Goal: Task Accomplishment & Management: Complete application form

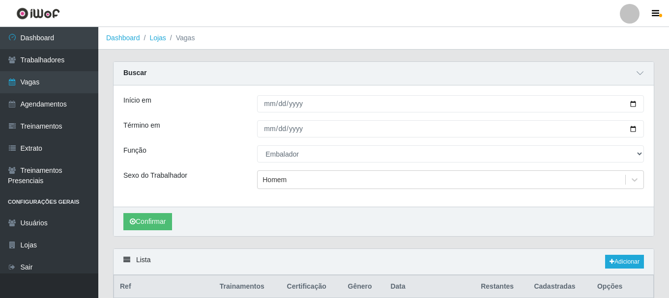
select select "1"
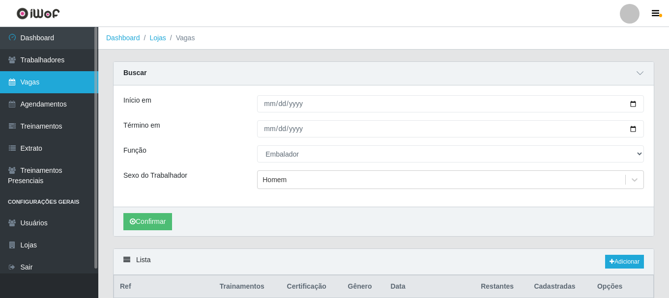
click at [43, 85] on link "Vagas" at bounding box center [49, 82] width 98 height 22
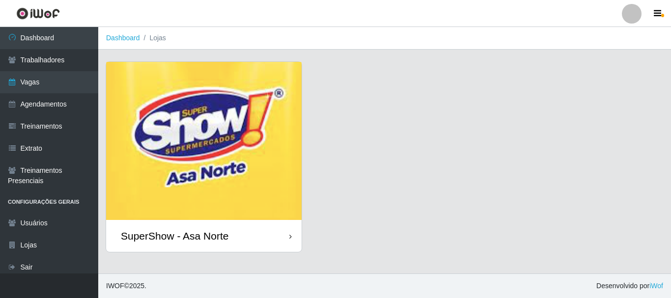
click at [258, 193] on img at bounding box center [204, 141] width 196 height 158
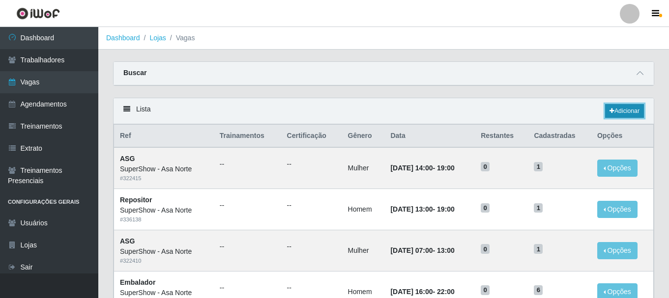
click at [618, 110] on link "Adicionar" at bounding box center [624, 111] width 39 height 14
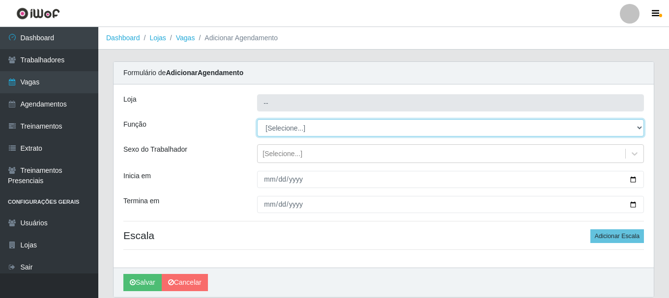
click at [292, 129] on select "[Selecione...] ASG ASG + ASG ++ Auxiliar de Depósito Auxiliar de Depósito + Aux…" at bounding box center [450, 127] width 387 height 17
type input "SuperShow - Asa Norte"
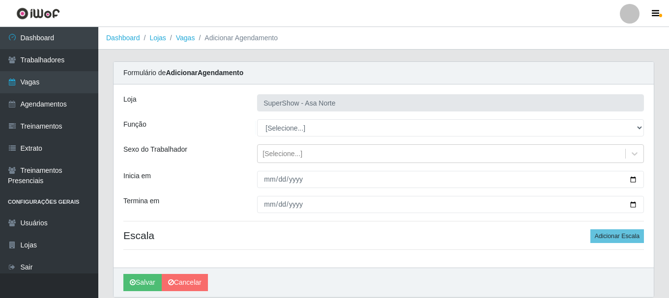
click at [227, 121] on div "Função" at bounding box center [183, 127] width 134 height 17
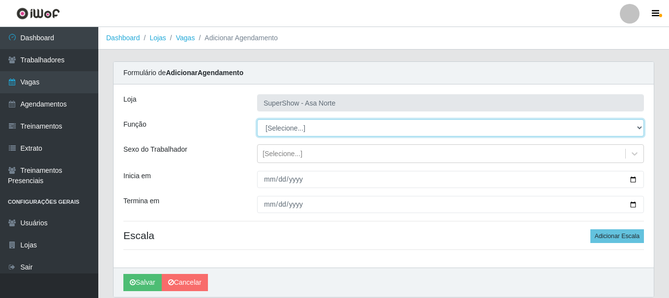
click at [295, 132] on select "[Selecione...] ASG ASG + ASG ++ Auxiliar de Depósito Auxiliar de Depósito + Aux…" at bounding box center [450, 127] width 387 height 17
select select "1"
click at [257, 119] on select "[Selecione...] ASG ASG + ASG ++ Auxiliar de Depósito Auxiliar de Depósito + Aux…" at bounding box center [450, 127] width 387 height 17
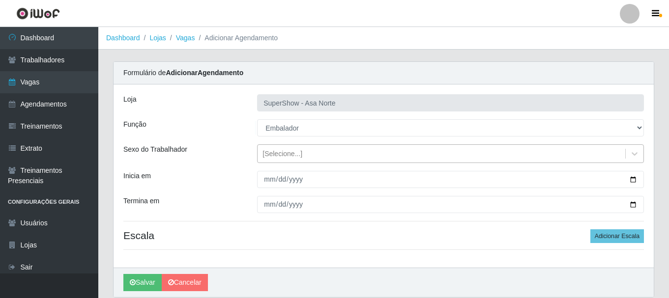
click at [285, 159] on div "[Selecione...]" at bounding box center [282, 154] width 40 height 10
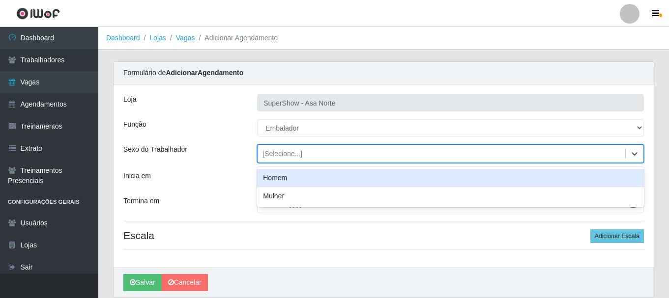
click at [285, 177] on div "Homem" at bounding box center [450, 178] width 387 height 18
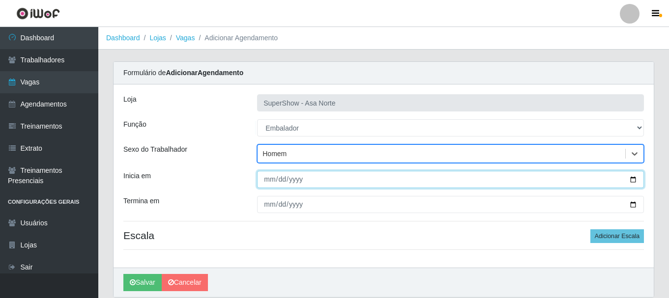
click at [269, 178] on input "Inicia em" at bounding box center [450, 179] width 387 height 17
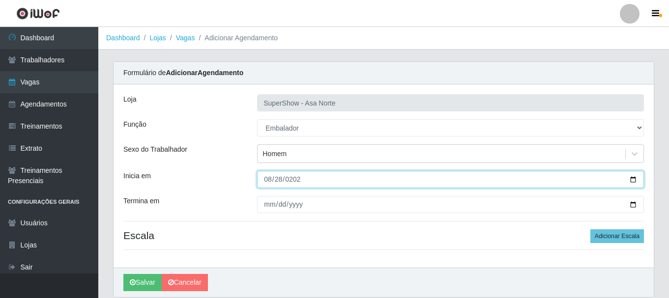
type input "[DATE]"
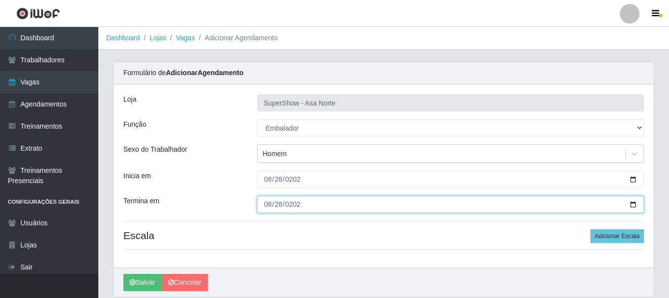
type input "[DATE]"
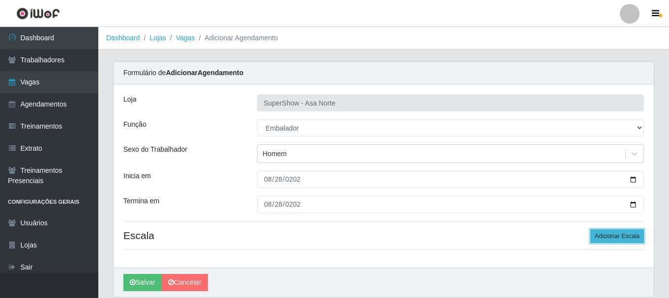
click at [623, 237] on button "Adicionar Escala" at bounding box center [617, 236] width 54 height 14
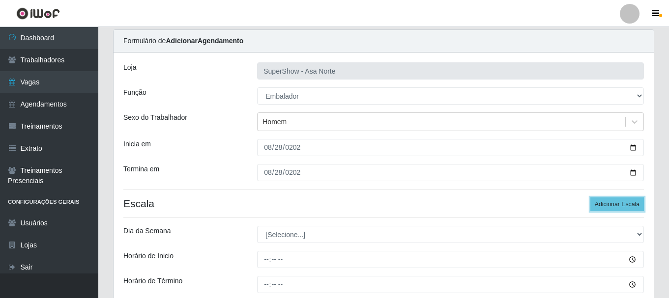
scroll to position [49, 0]
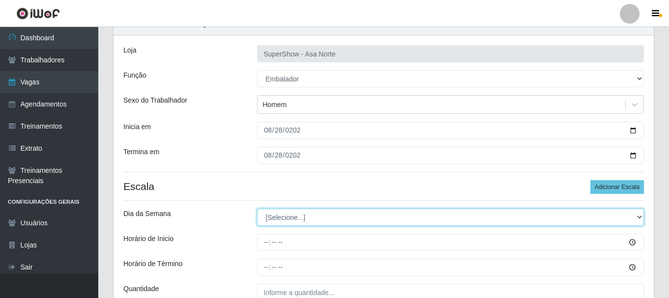
click at [291, 218] on select "[Selecione...] Segunda Terça Quarta Quinta Sexta Sábado Domingo" at bounding box center [450, 217] width 387 height 17
select select "4"
click at [257, 209] on select "[Selecione...] Segunda Terça Quarta Quinta Sexta Sábado Domingo" at bounding box center [450, 217] width 387 height 17
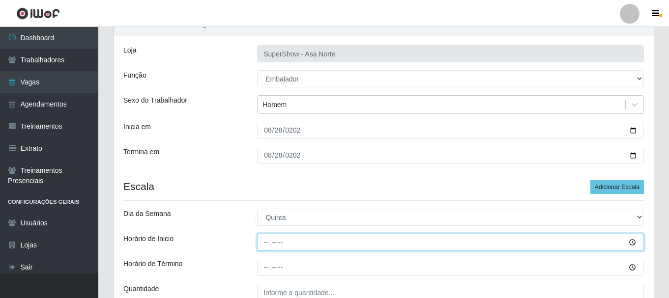
drag, startPoint x: 268, startPoint y: 244, endPoint x: 275, endPoint y: 253, distance: 11.6
click at [270, 244] on input "Horário de Inicio" at bounding box center [450, 242] width 387 height 17
type input "13:00"
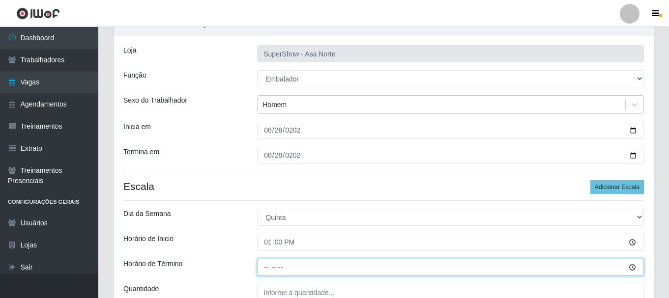
type input "18:00"
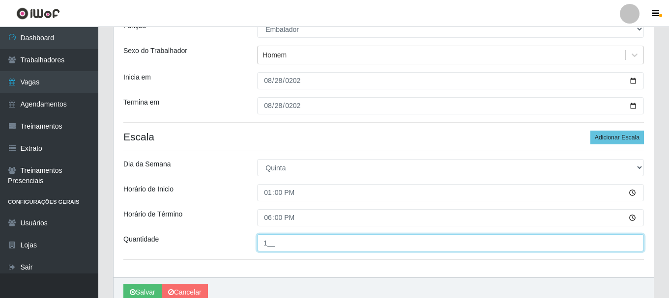
scroll to position [101, 0]
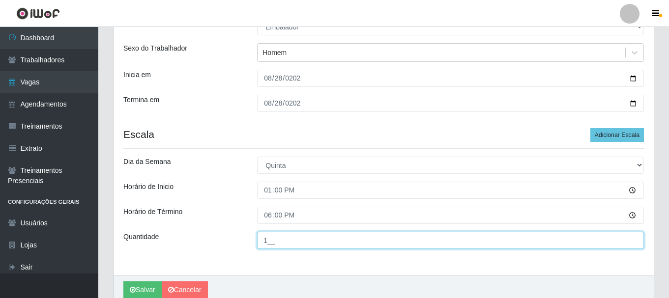
type input "1__"
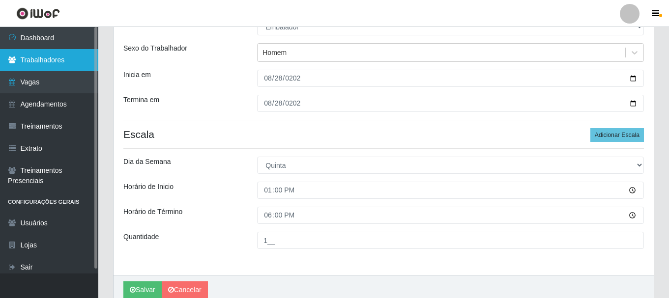
click at [44, 60] on link "Trabalhadores" at bounding box center [49, 60] width 98 height 22
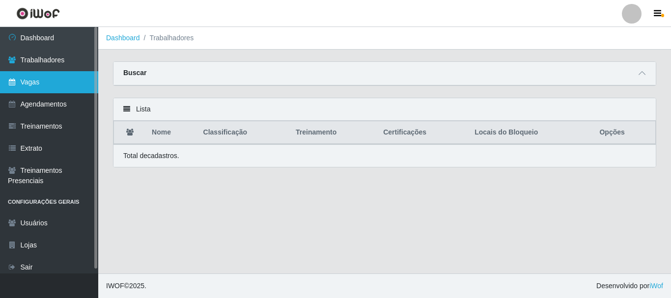
click at [48, 84] on link "Vagas" at bounding box center [49, 82] width 98 height 22
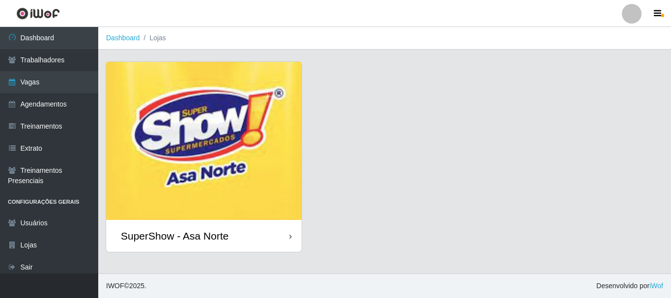
click at [204, 154] on img at bounding box center [204, 141] width 196 height 158
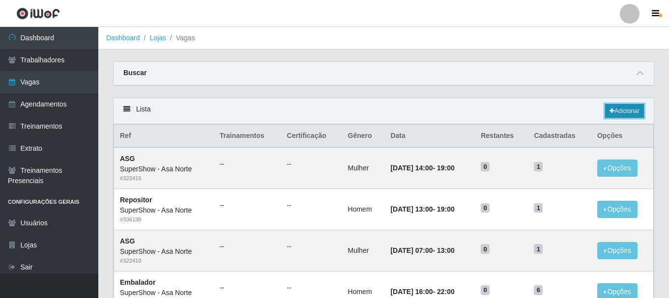
click at [621, 110] on link "Adicionar" at bounding box center [624, 111] width 39 height 14
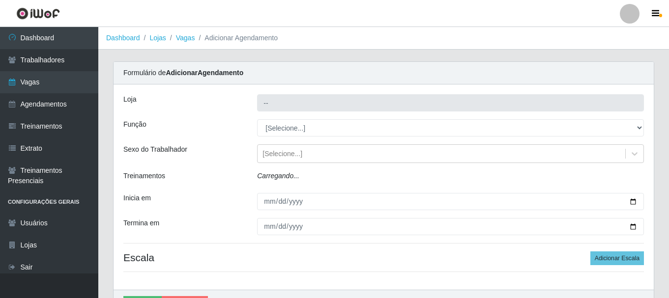
type input "SuperShow - Asa Norte"
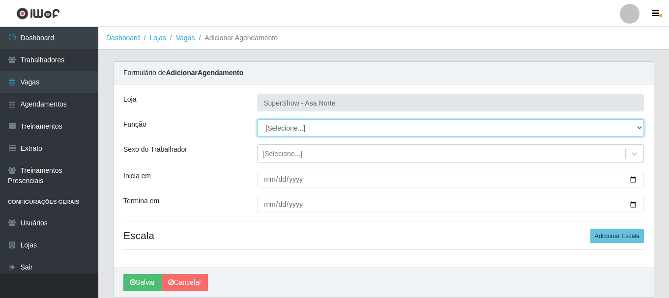
click at [303, 128] on select "[Selecione...] ASG ASG + ASG ++ Auxiliar de Depósito Auxiliar de Depósito + Aux…" at bounding box center [450, 127] width 387 height 17
select select "1"
click at [257, 119] on select "[Selecione...] ASG ASG + ASG ++ Auxiliar de Depósito Auxiliar de Depósito + Aux…" at bounding box center [450, 127] width 387 height 17
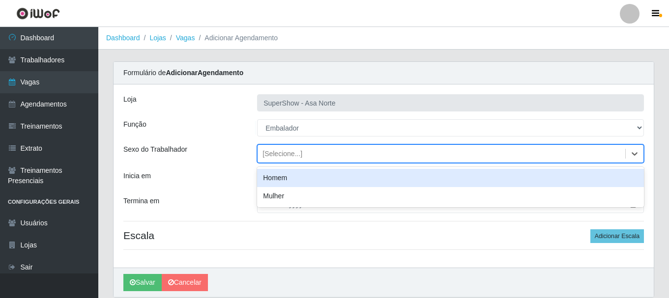
click at [289, 150] on div "[Selecione...]" at bounding box center [282, 154] width 40 height 10
click at [285, 180] on div "Homem" at bounding box center [450, 178] width 387 height 18
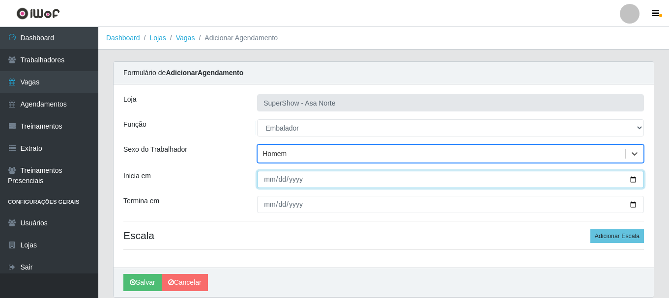
click at [271, 179] on input "Inicia em" at bounding box center [450, 179] width 387 height 17
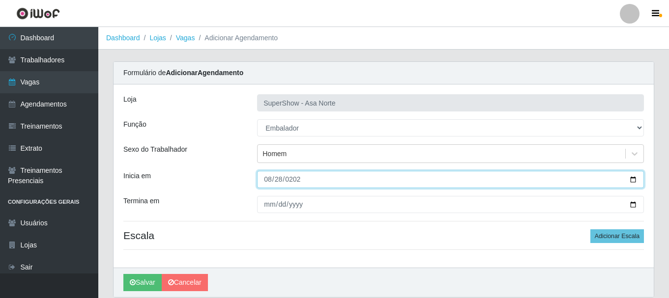
type input "[DATE]"
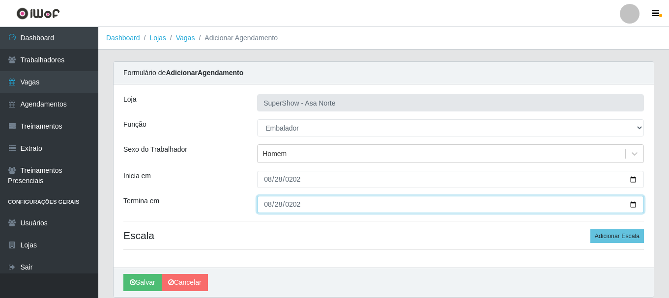
type input "[DATE]"
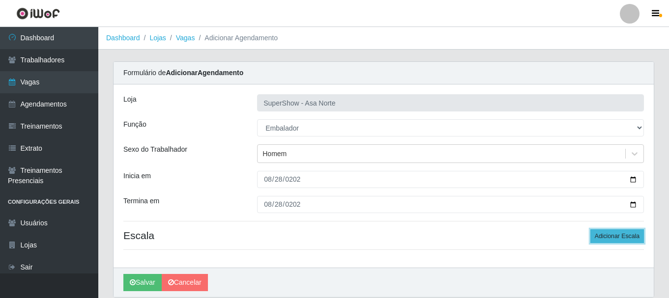
click at [616, 236] on button "Adicionar Escala" at bounding box center [617, 236] width 54 height 14
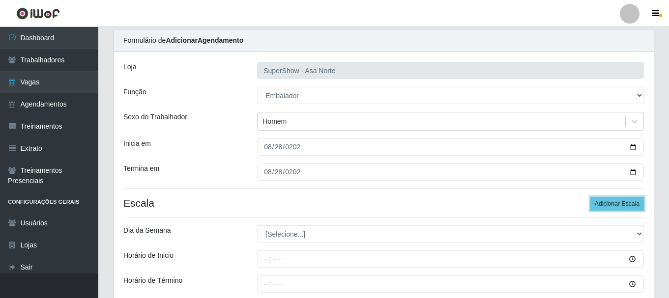
scroll to position [49, 0]
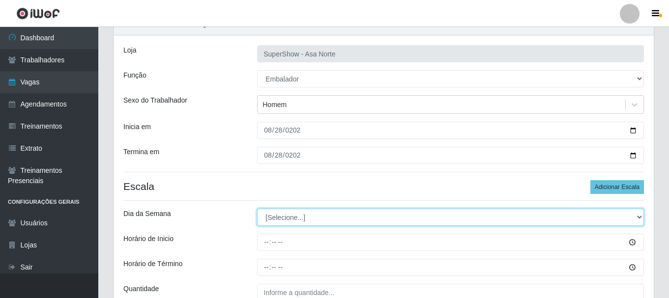
click at [297, 217] on select "[Selecione...] Segunda Terça Quarta Quinta Sexta Sábado Domingo" at bounding box center [450, 217] width 387 height 17
select select "4"
click at [257, 209] on select "[Selecione...] Segunda Terça Quarta Quinta Sexta Sábado Domingo" at bounding box center [450, 217] width 387 height 17
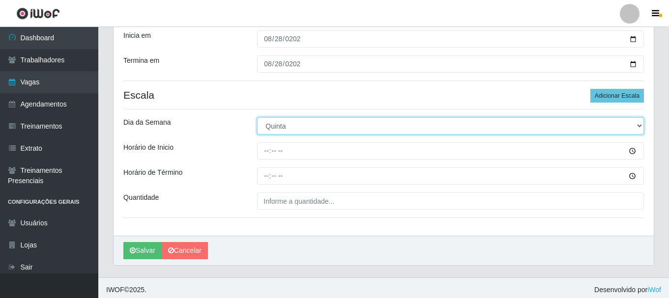
scroll to position [144, 0]
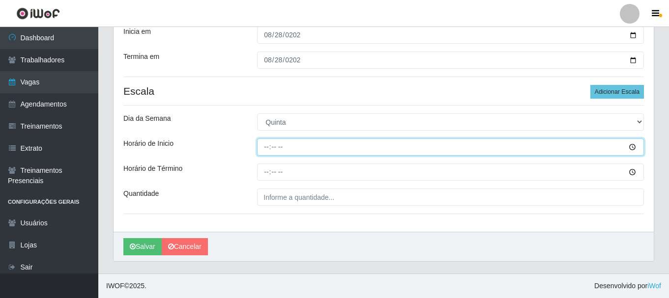
click at [267, 148] on input "Horário de Inicio" at bounding box center [450, 147] width 387 height 17
type input "13:00"
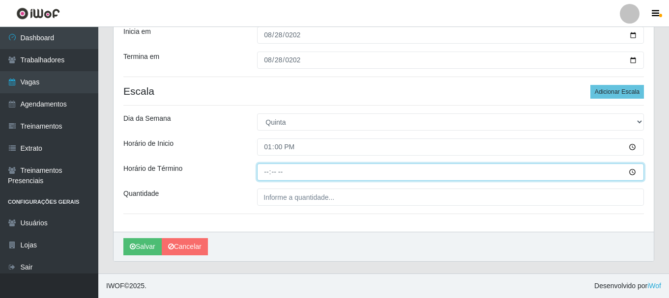
type input "18:00"
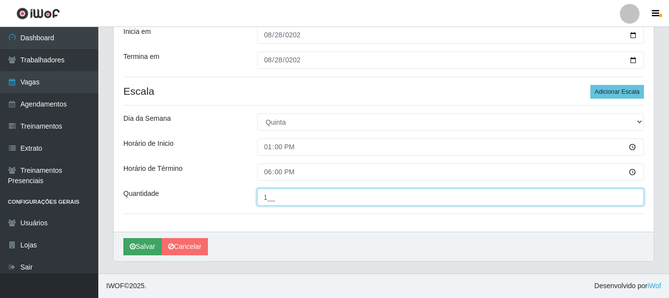
type input "1__"
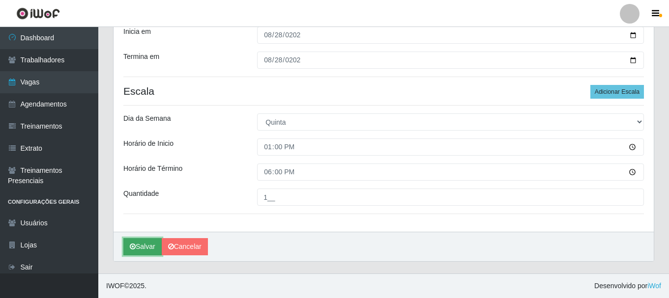
click at [144, 247] on button "Salvar" at bounding box center [142, 246] width 38 height 17
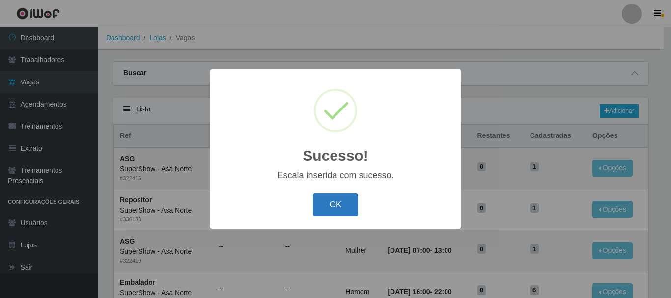
click at [347, 205] on button "OK" at bounding box center [336, 205] width 46 height 23
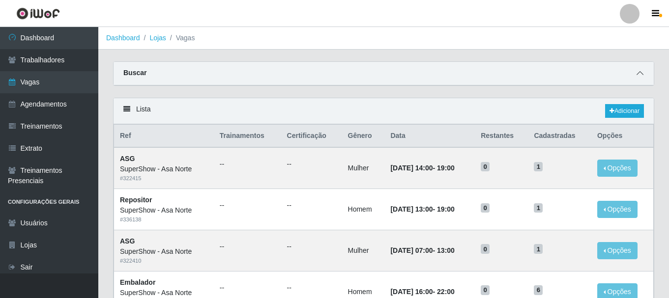
click at [639, 71] on icon at bounding box center [639, 73] width 7 height 7
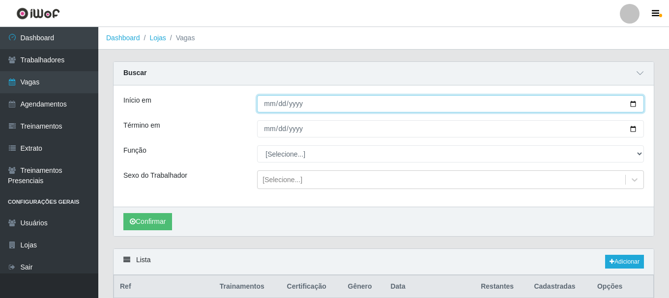
click at [633, 103] on input "Início em" at bounding box center [450, 103] width 387 height 17
type input "[DATE]"
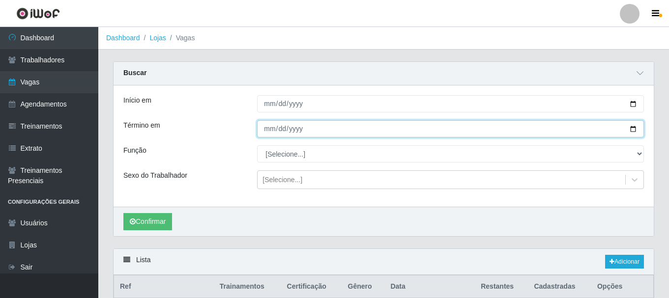
click at [637, 128] on input "Término em" at bounding box center [450, 128] width 387 height 17
type input "[DATE]"
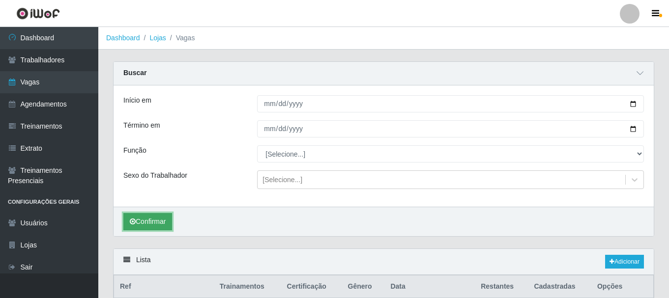
click at [151, 223] on button "Confirmar" at bounding box center [147, 221] width 49 height 17
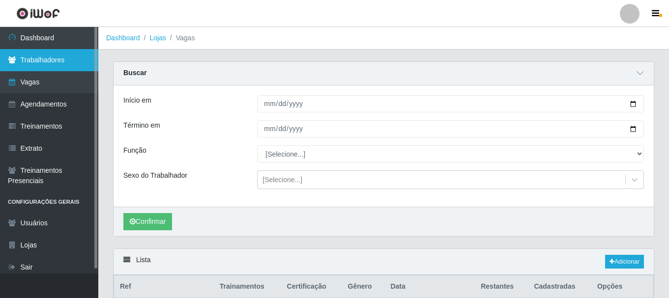
click at [46, 60] on link "Trabalhadores" at bounding box center [49, 60] width 98 height 22
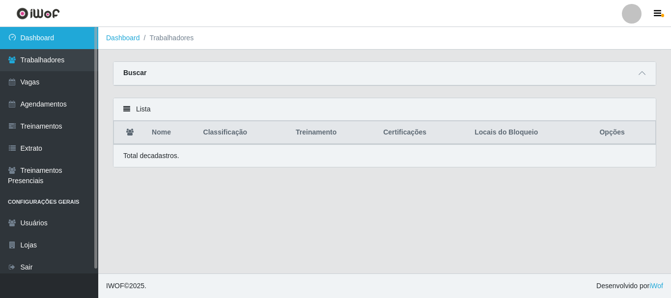
click at [41, 41] on link "Dashboard" at bounding box center [49, 38] width 98 height 22
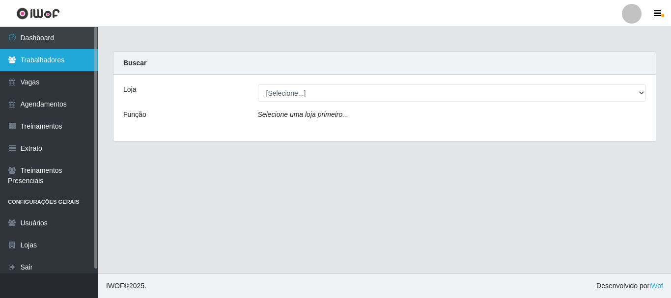
click at [50, 61] on link "Trabalhadores" at bounding box center [49, 60] width 98 height 22
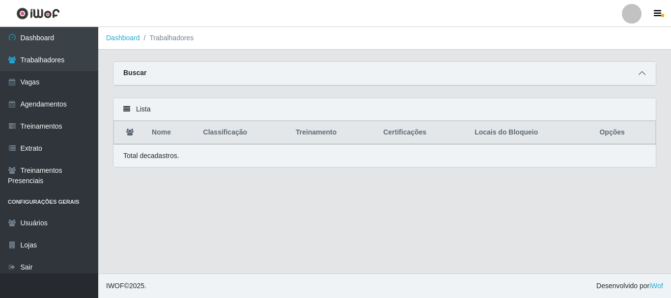
click at [641, 75] on icon at bounding box center [642, 73] width 7 height 7
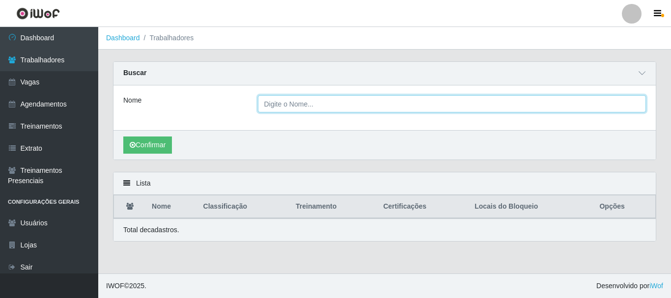
click at [295, 104] on input "Nome" at bounding box center [452, 103] width 389 height 17
type input "natan"
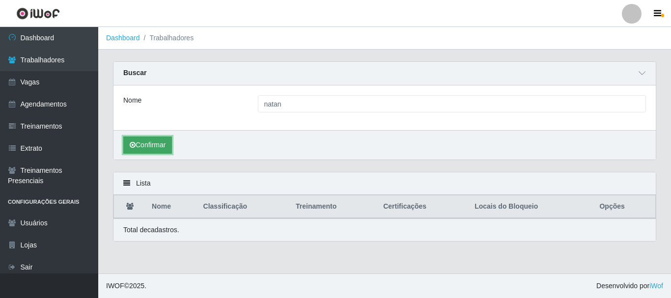
click at [157, 144] on button "Confirmar" at bounding box center [147, 145] width 49 height 17
